Goal: Check status: Check status

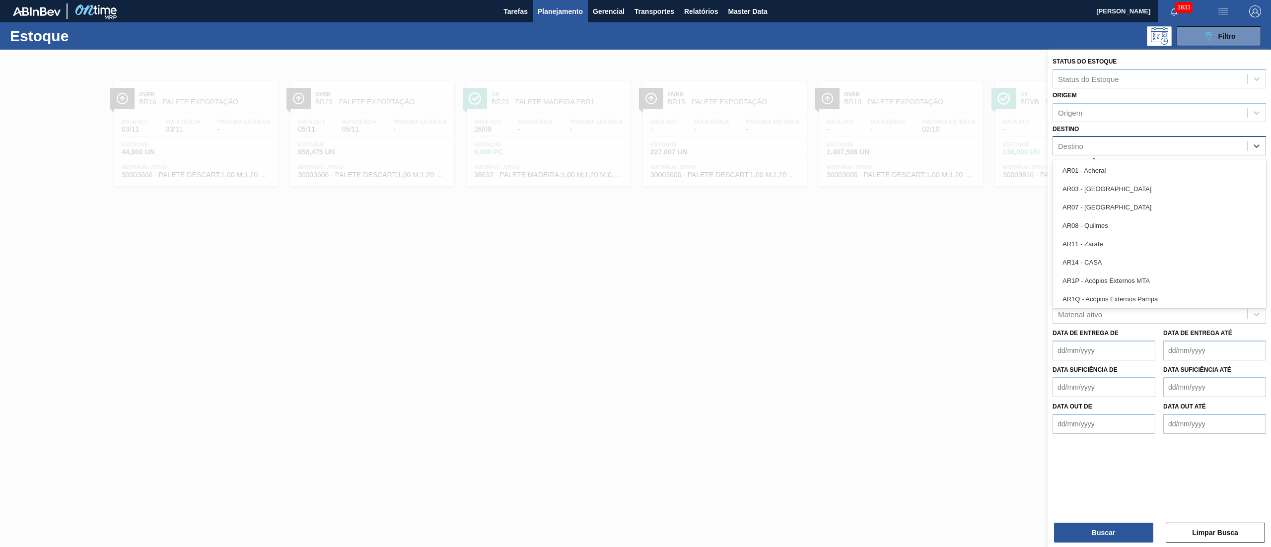
click at [1194, 142] on div "Destino" at bounding box center [1150, 146] width 194 height 14
type input "vidros"
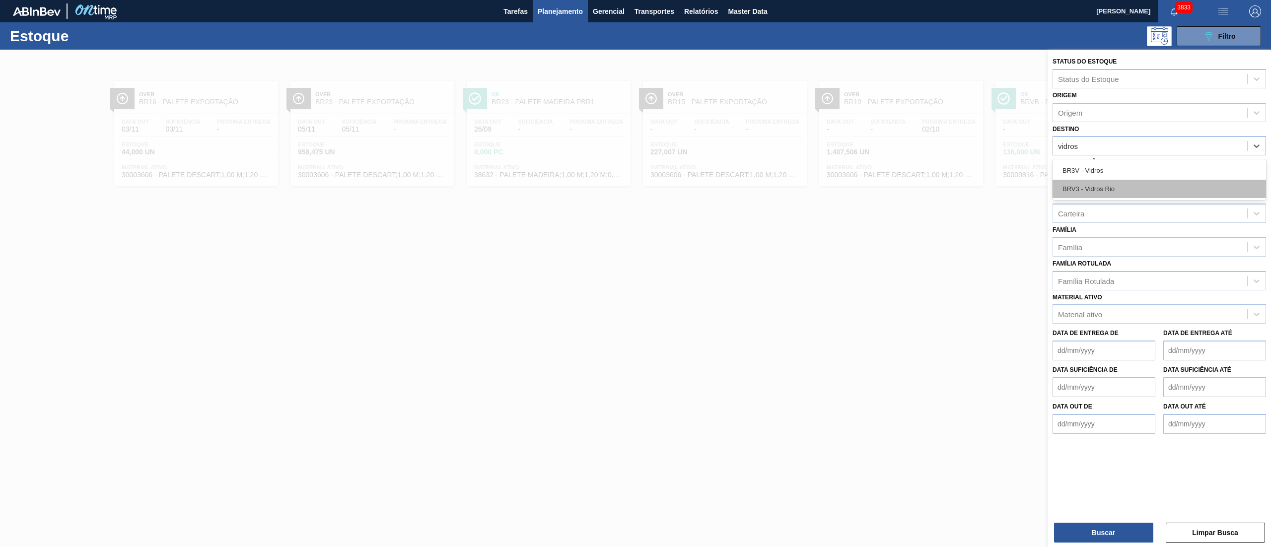
click at [1078, 185] on div "BRV3 - Vidros Rio" at bounding box center [1159, 189] width 213 height 18
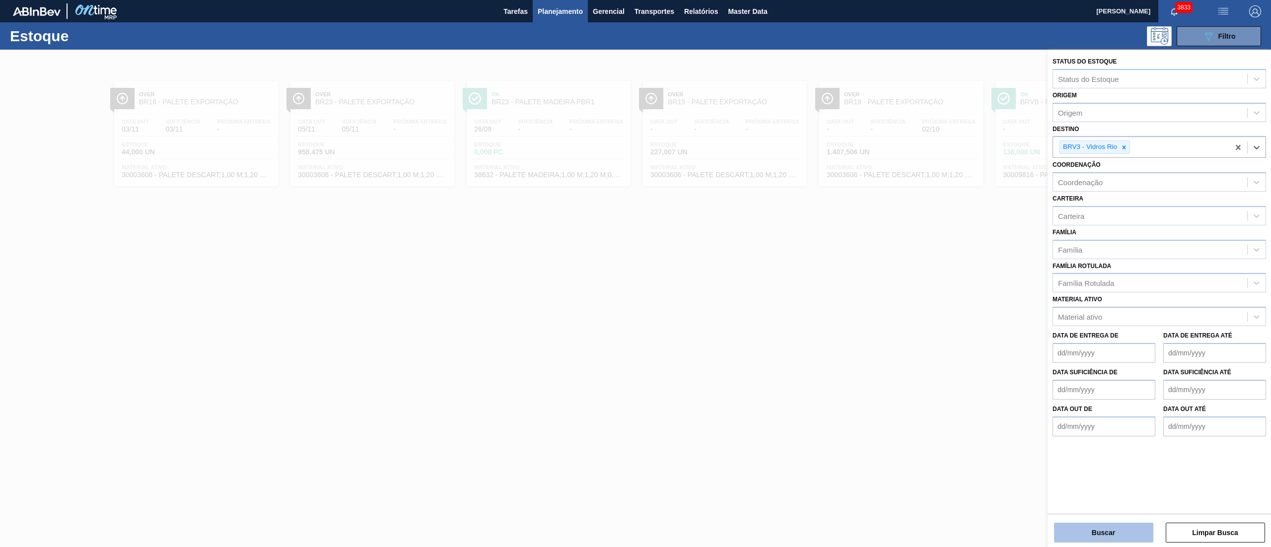
click at [1099, 535] on button "Buscar" at bounding box center [1103, 533] width 99 height 20
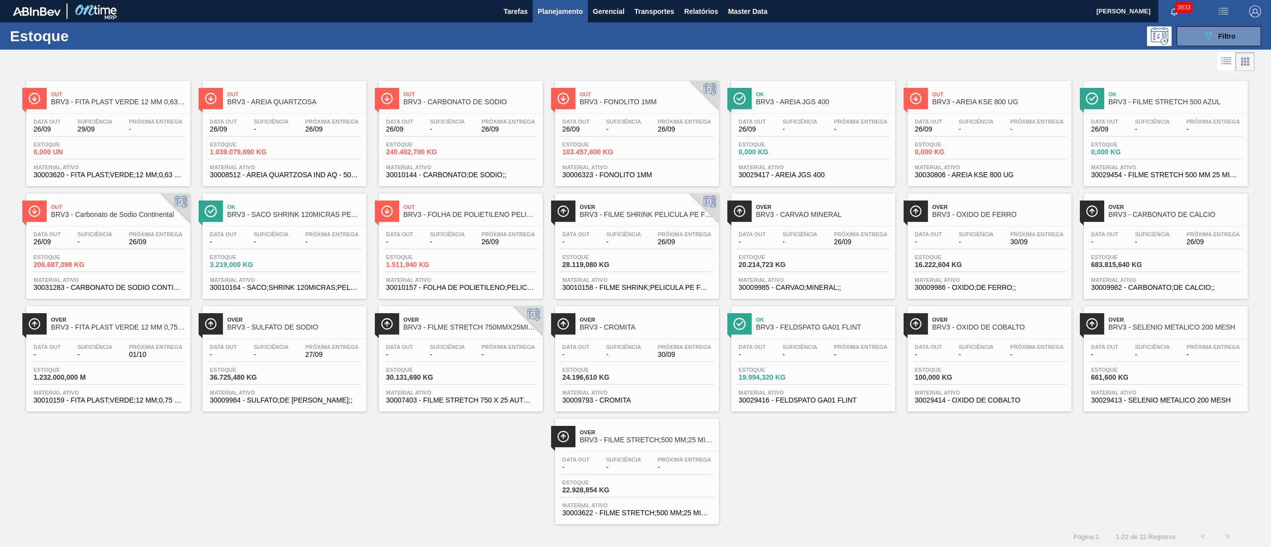
click at [602, 344] on div "Data out - Suficiência - Próxima Entrega 30/09 Estoque 24.196,610 KG Material a…" at bounding box center [637, 373] width 164 height 68
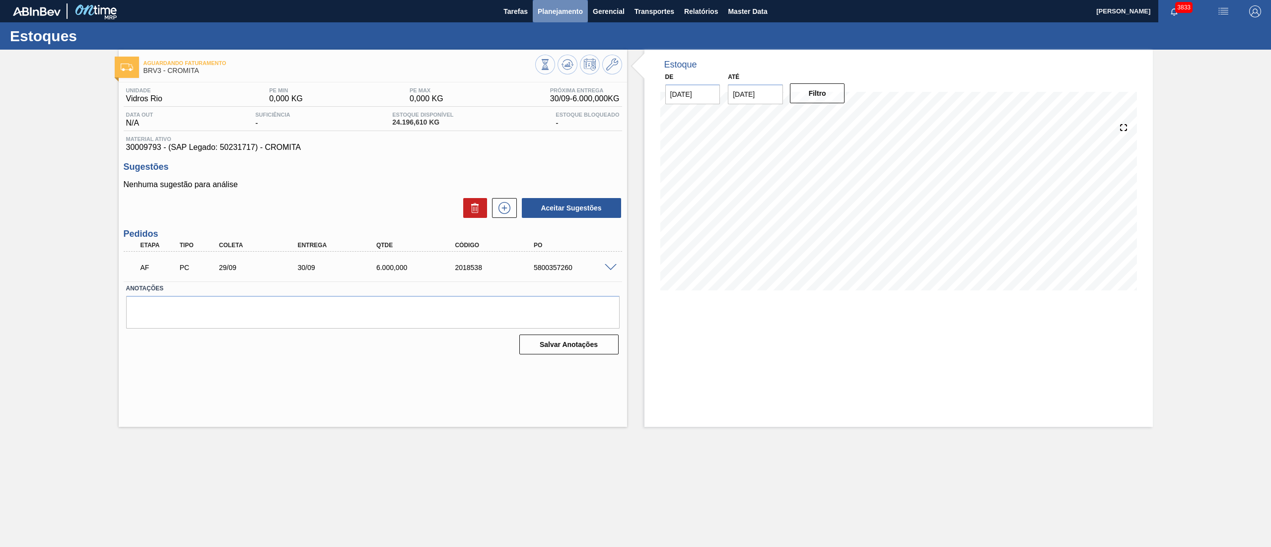
click at [562, 13] on span "Planejamento" at bounding box center [560, 11] width 45 height 12
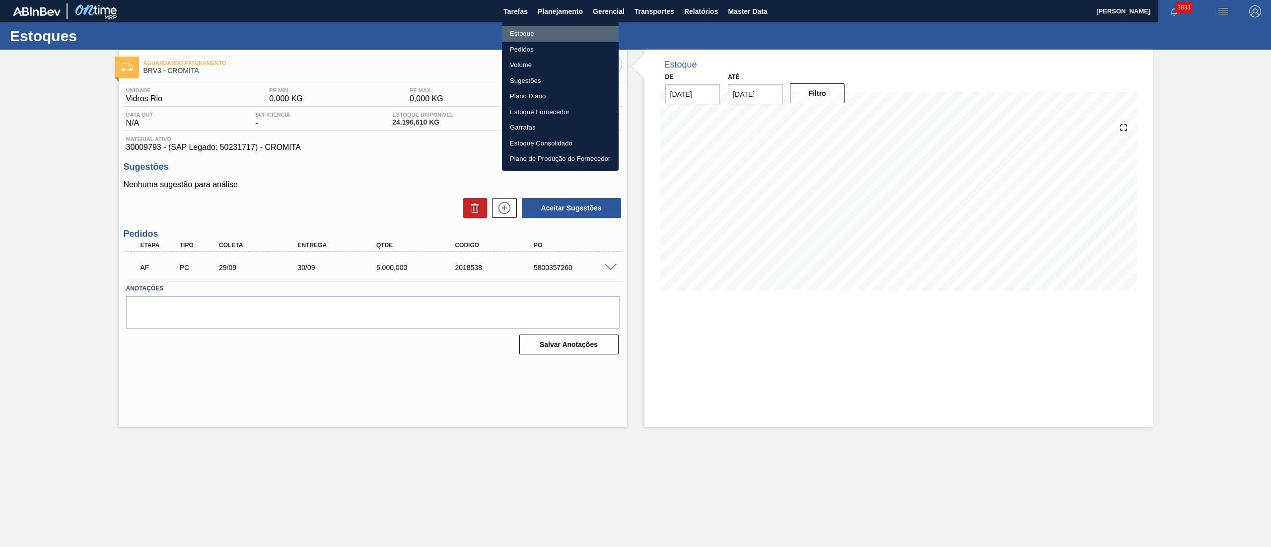
click at [533, 26] on li "Estoque" at bounding box center [560, 34] width 117 height 16
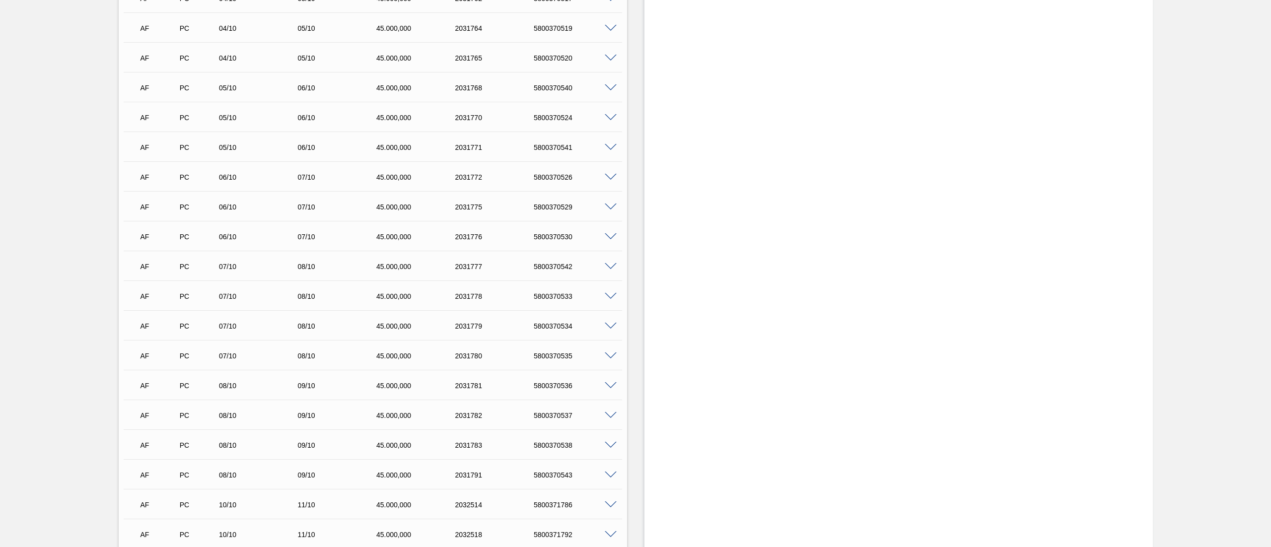
scroll to position [1752, 0]
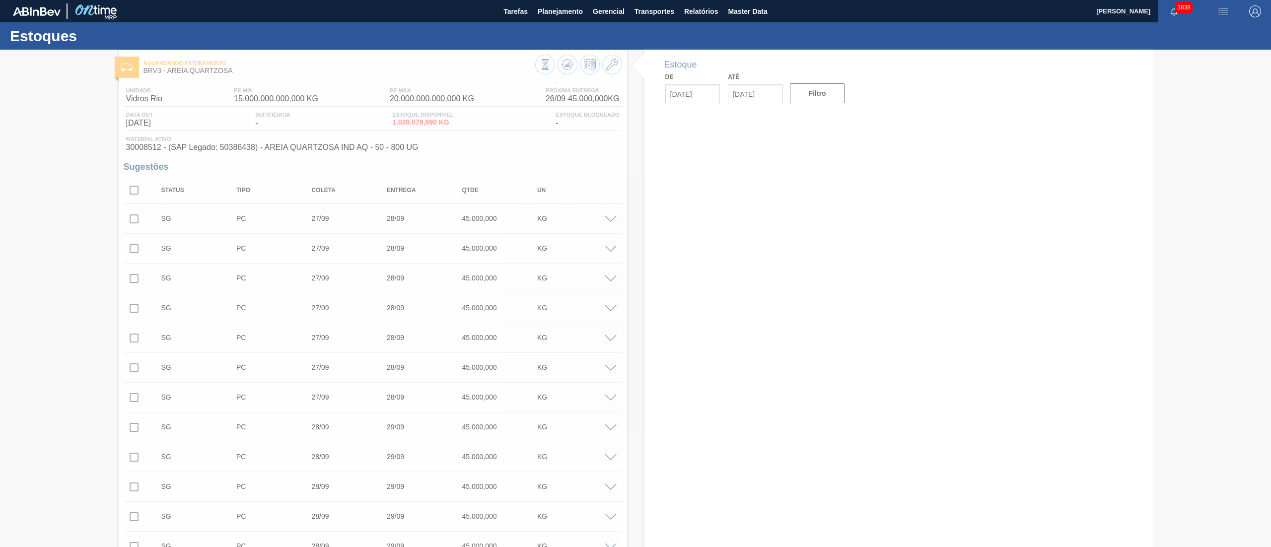
type input "[DATE]"
